Goal: Information Seeking & Learning: Learn about a topic

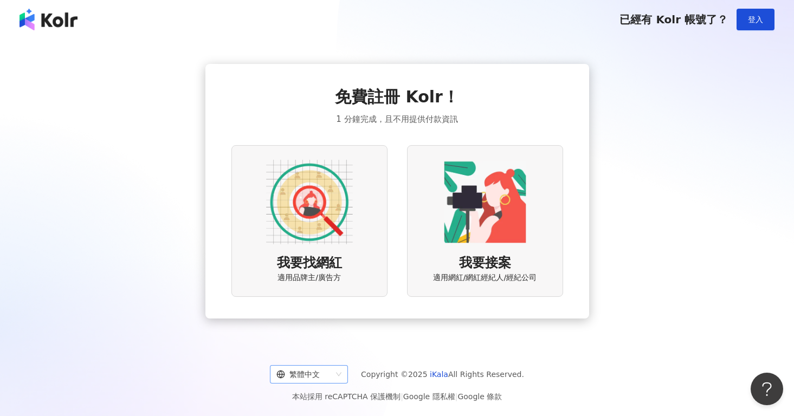
click at [338, 373] on span "繁體中文" at bounding box center [308, 374] width 65 height 17
click at [331, 349] on div "日本語" at bounding box center [313, 352] width 61 height 12
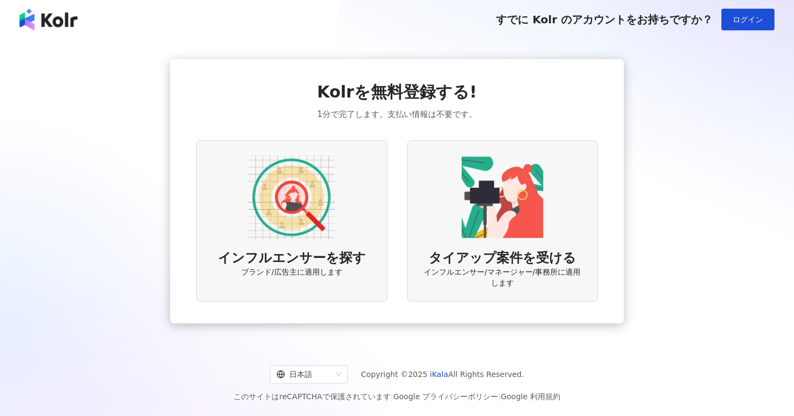
click at [316, 237] on img at bounding box center [291, 197] width 87 height 87
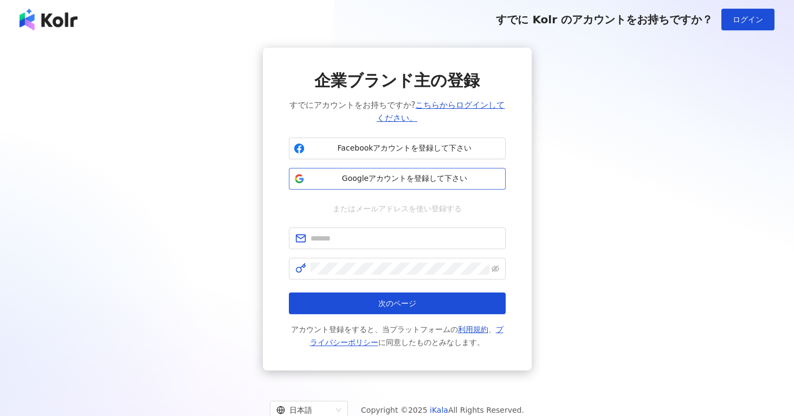
click at [394, 174] on span "Googleアカウントを登録して下さい" at bounding box center [405, 178] width 192 height 11
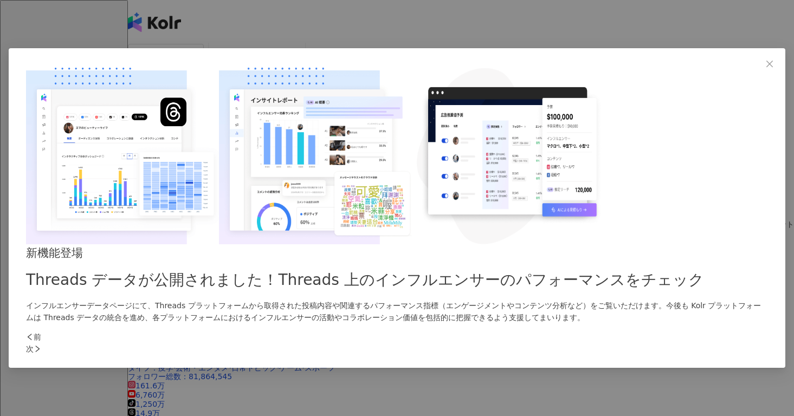
click at [41, 345] on icon "right" at bounding box center [38, 349] width 8 height 8
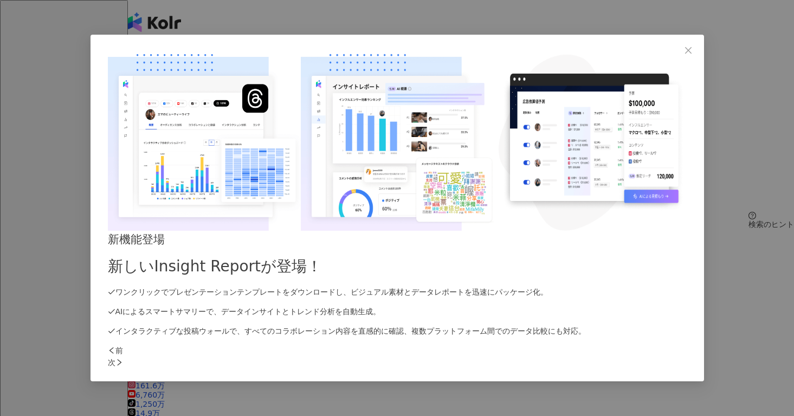
click at [123, 359] on icon "right" at bounding box center [119, 363] width 8 height 8
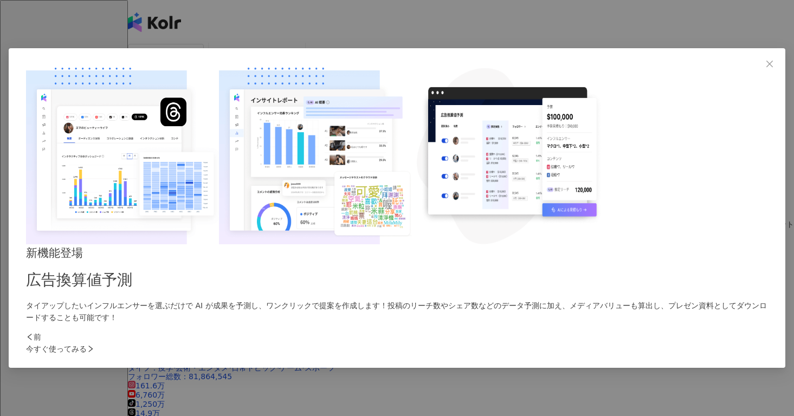
click at [94, 345] on icon "right" at bounding box center [91, 349] width 8 height 8
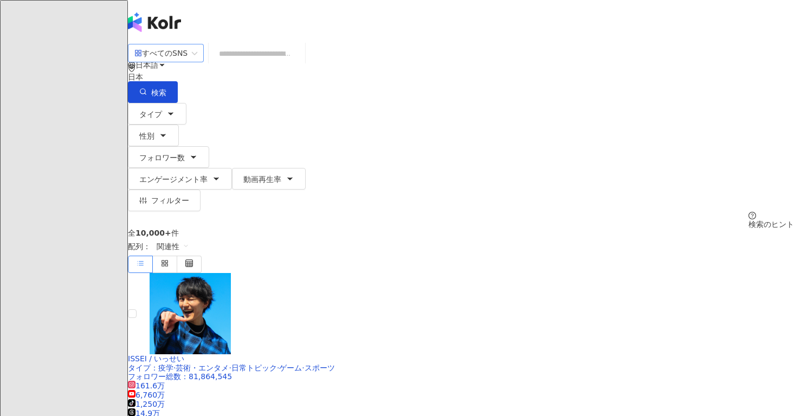
click at [187, 62] on div "すべてのSNS" at bounding box center [160, 52] width 53 height 17
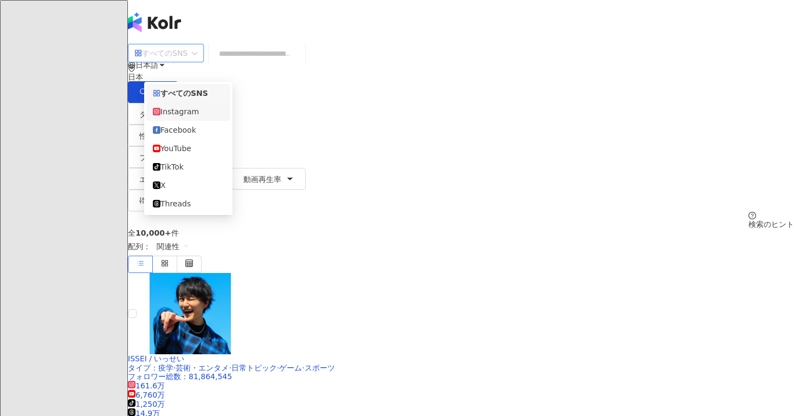
click at [197, 116] on div "Instagram" at bounding box center [188, 112] width 71 height 12
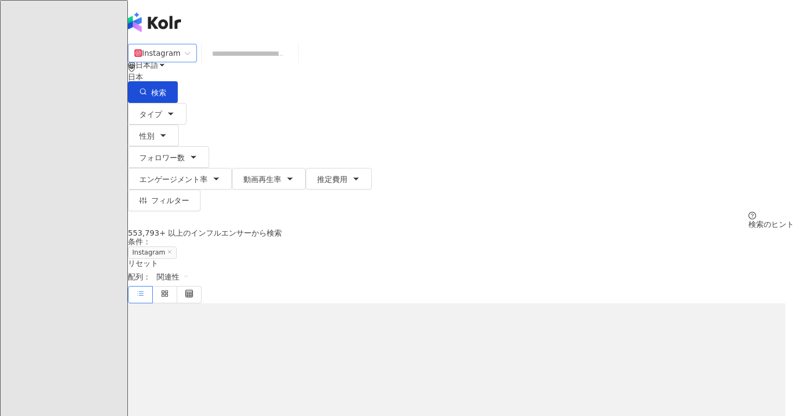
click at [278, 64] on input "search" at bounding box center [250, 53] width 88 height 21
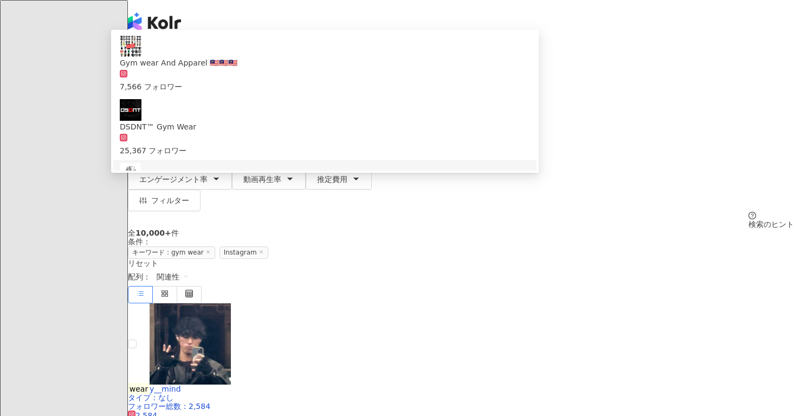
click at [196, 229] on div "全 10,000+ 件 条件 ： キーワード：gym wear Instagram リセット" at bounding box center [461, 248] width 666 height 38
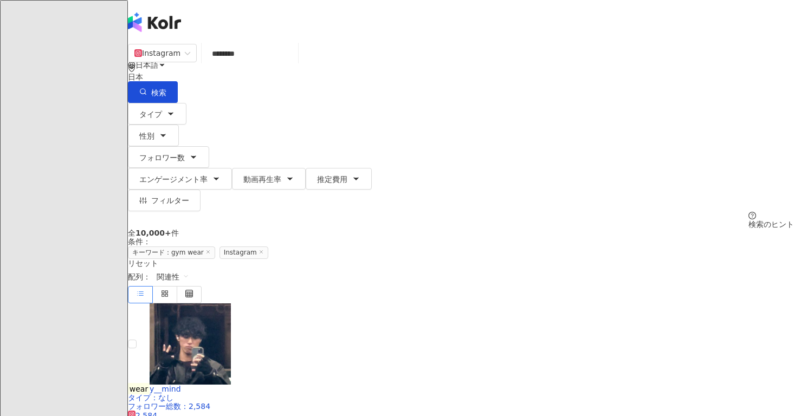
click at [290, 64] on input "********" at bounding box center [250, 53] width 88 height 21
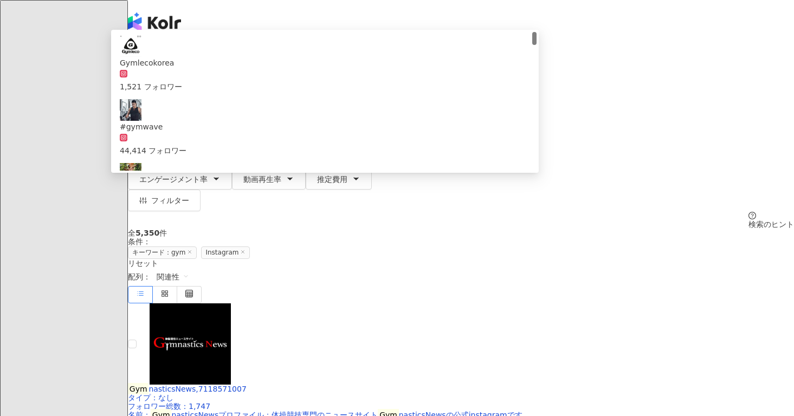
type input "***"
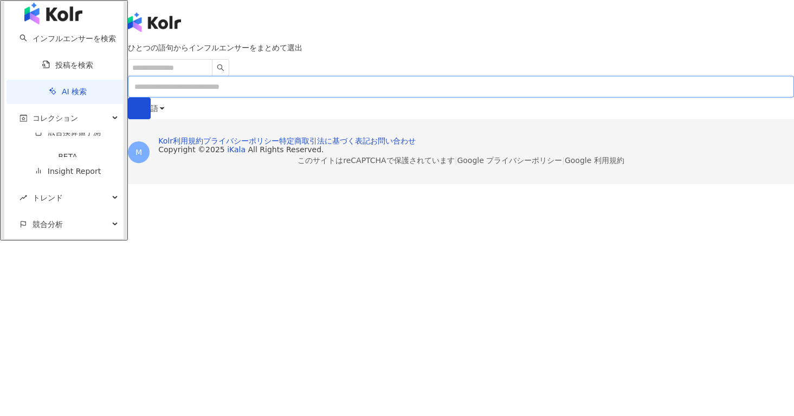
click at [317, 98] on input "text" at bounding box center [461, 87] width 666 height 22
type input "*********"
click at [128, 98] on button "submit" at bounding box center [139, 109] width 23 height 22
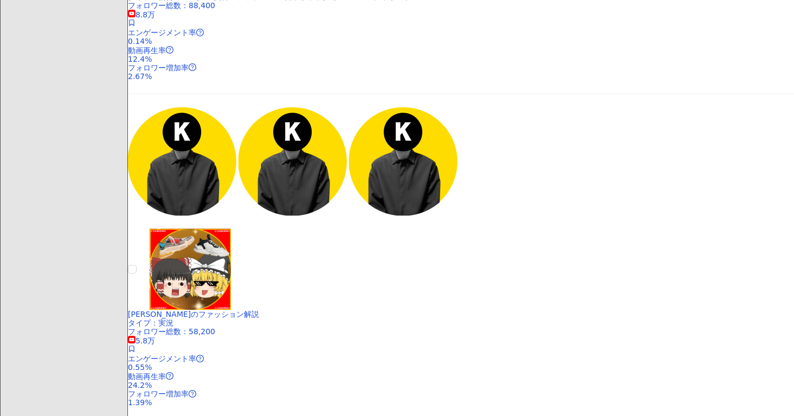
scroll to position [592, 0]
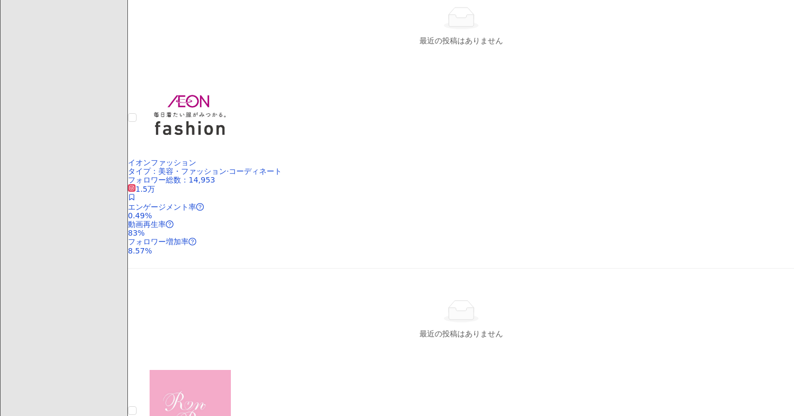
scroll to position [3631, 0]
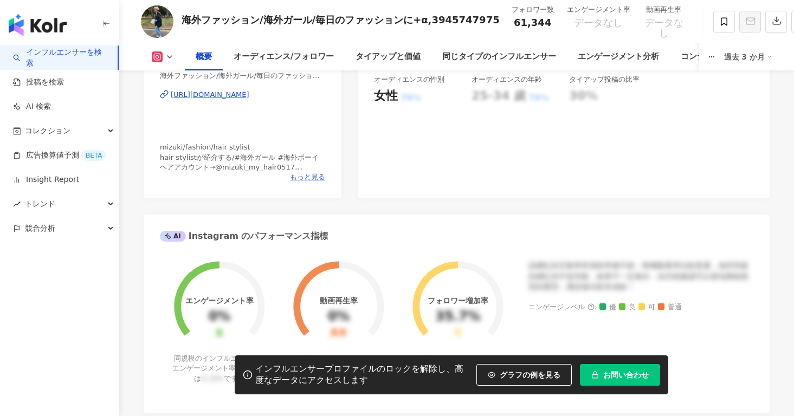
scroll to position [148, 0]
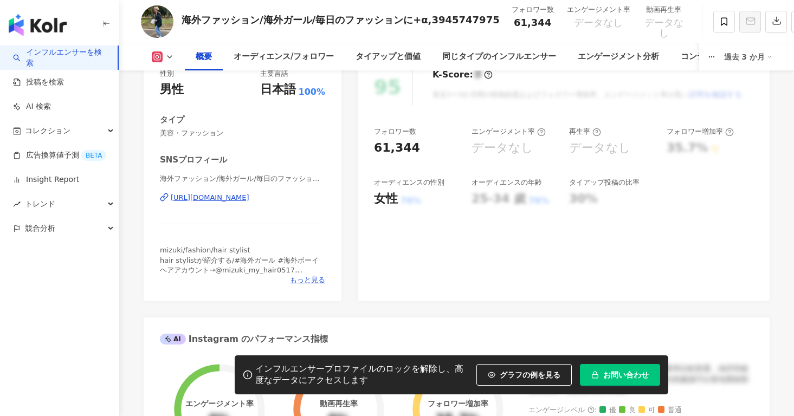
click at [249, 197] on div "https://www.instagram.com/mizukisuehiro/" at bounding box center [210, 198] width 79 height 10
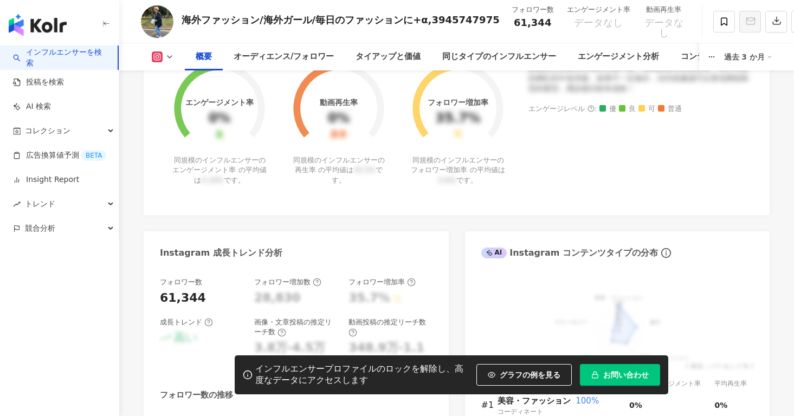
scroll to position [451, 0]
